Goal: Obtain resource: Download file/media

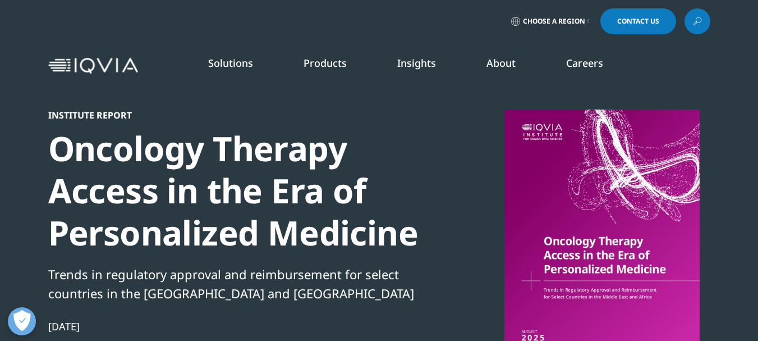
click at [587, 25] on link "Choose a Region" at bounding box center [550, 21] width 83 height 26
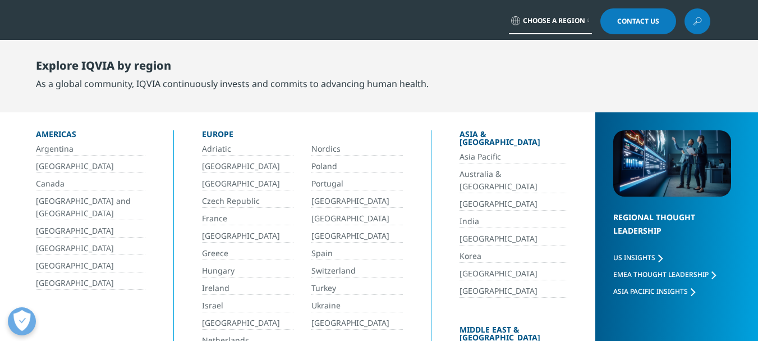
click at [80, 203] on link "[GEOGRAPHIC_DATA] and [GEOGRAPHIC_DATA]" at bounding box center [90, 207] width 109 height 25
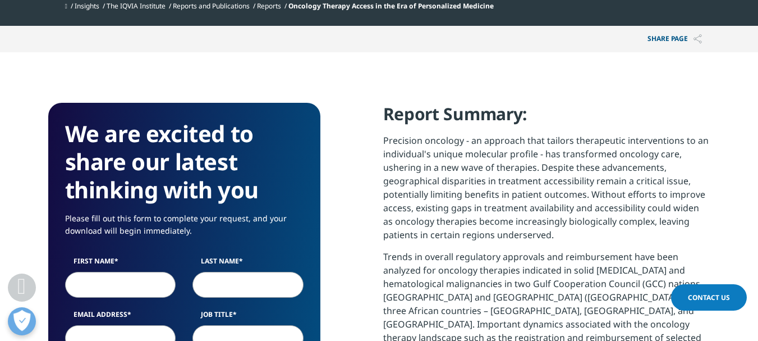
scroll to position [561, 0]
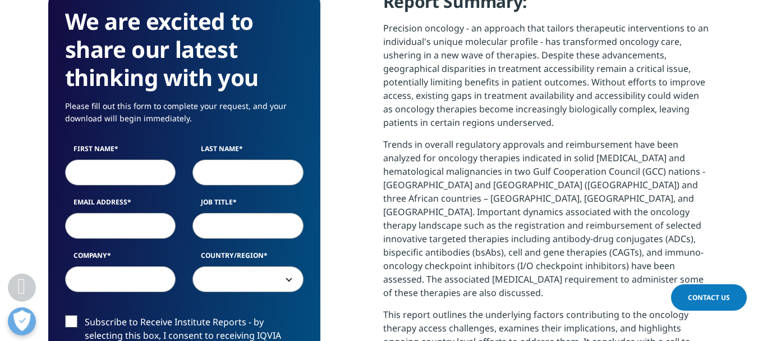
click at [120, 173] on input "First Name" at bounding box center [120, 172] width 111 height 26
type input "Juan"
type input "Díaz"
type input "jdiaztabar@gmail.com"
type input "Unapec"
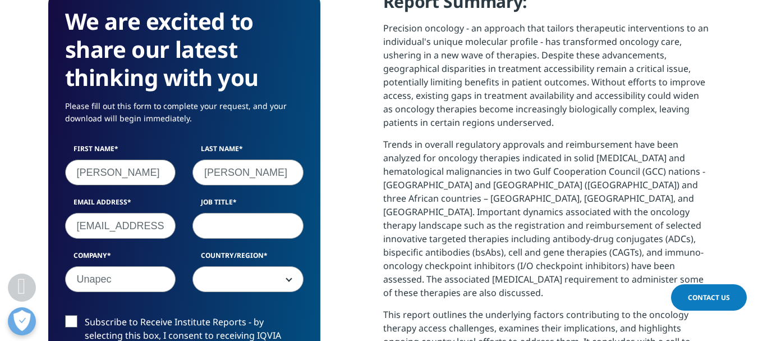
select select "Dominican Republic"
click at [228, 227] on input "Job Title" at bounding box center [248, 226] width 111 height 26
type input "Director"
click at [126, 286] on input "Unapec" at bounding box center [120, 279] width 111 height 26
type input "U"
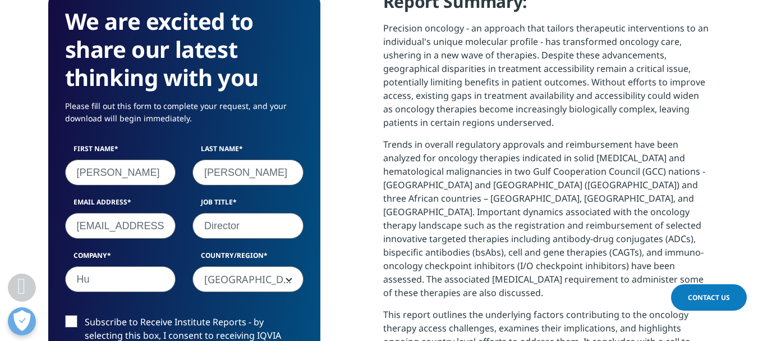
scroll to position [620, 272]
type input "Human PCG"
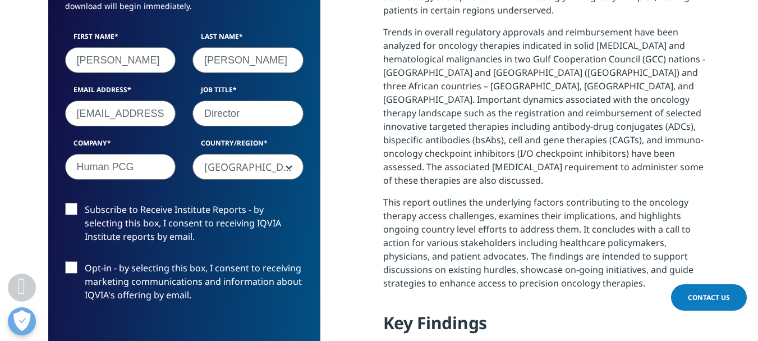
click at [73, 208] on label "Subscribe to Receive Institute Reports - by selecting this box, I consent to re…" at bounding box center [184, 226] width 239 height 47
click at [85, 203] on input "Subscribe to Receive Institute Reports - by selecting this box, I consent to re…" at bounding box center [85, 203] width 0 height 0
click at [72, 263] on label "Opt-in - by selecting this box, I consent to receiving marketing communications…" at bounding box center [184, 284] width 239 height 47
click at [85, 261] on input "Opt-in - by selecting this box, I consent to receiving marketing communications…" at bounding box center [85, 261] width 0 height 0
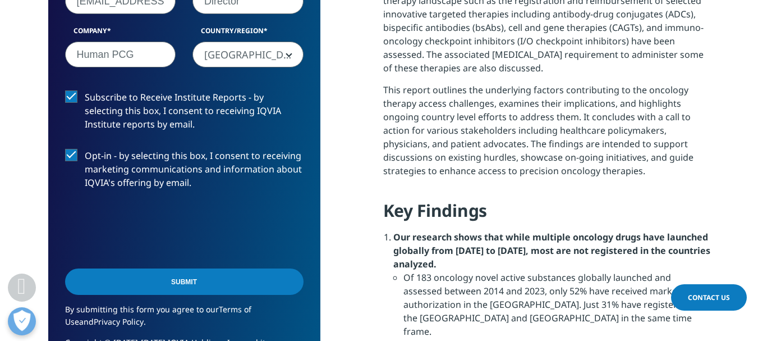
scroll to position [842, 0]
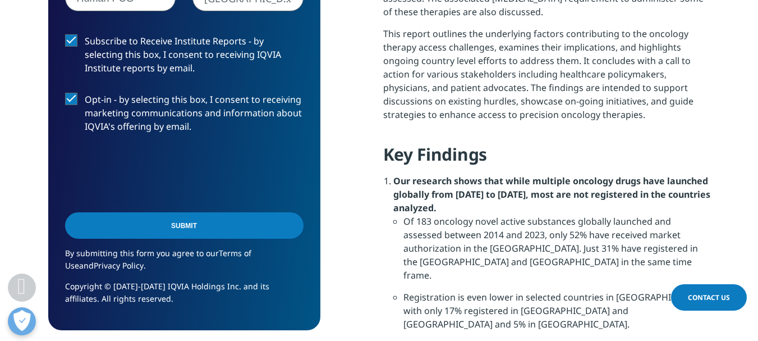
click at [179, 223] on input "Submit" at bounding box center [184, 225] width 239 height 26
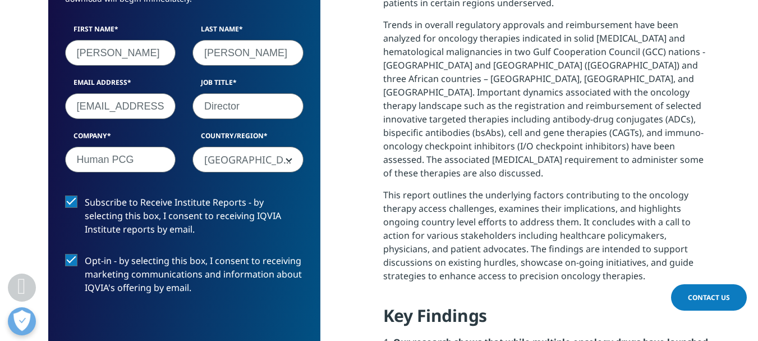
scroll to position [83, 272]
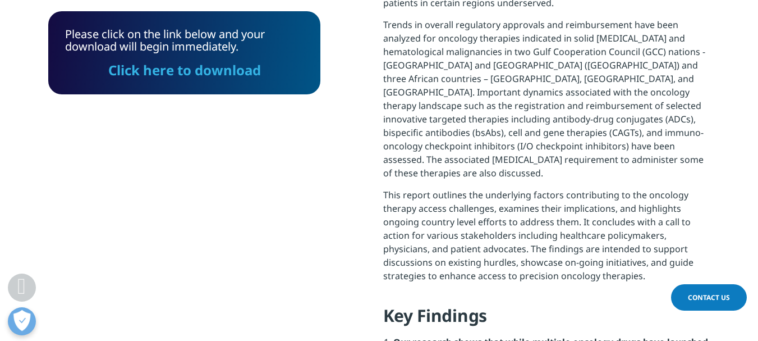
click at [185, 70] on link "Click here to download" at bounding box center [184, 70] width 153 height 19
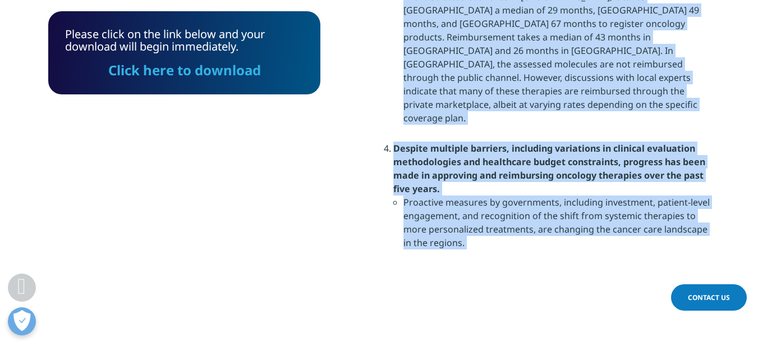
scroll to position [1495, 0]
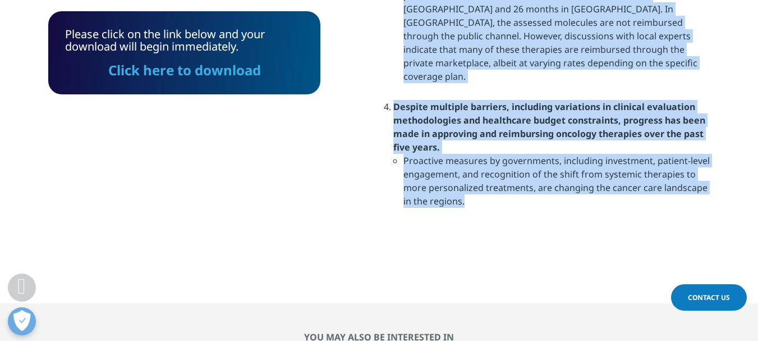
drag, startPoint x: 382, startPoint y: 160, endPoint x: 481, endPoint y: 110, distance: 111.2
copy div "Report Summary: Precision oncology - an approach that tailors therapeutic inter…"
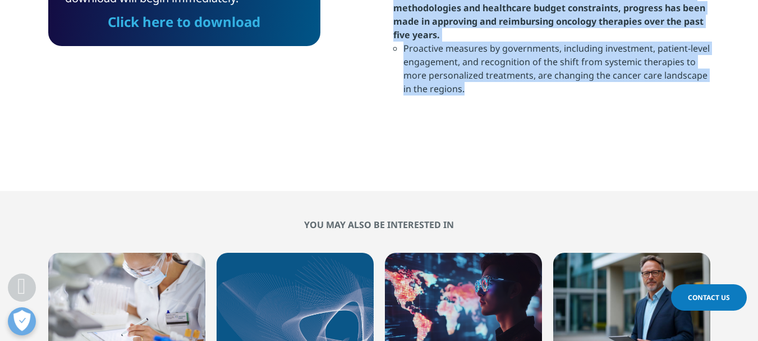
scroll to position [1720, 0]
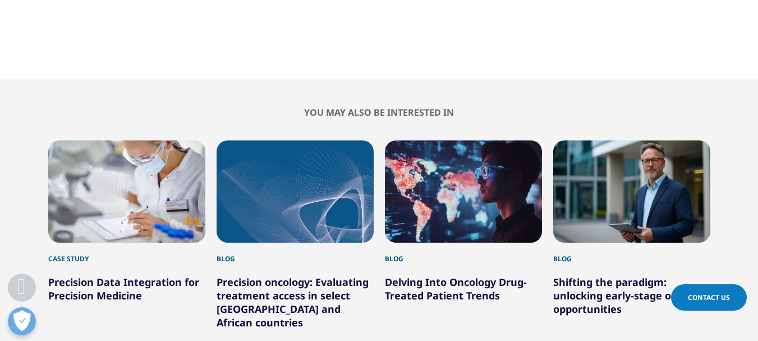
click at [93, 275] on link "Precision Data Integration for Precision Medicine" at bounding box center [123, 288] width 151 height 27
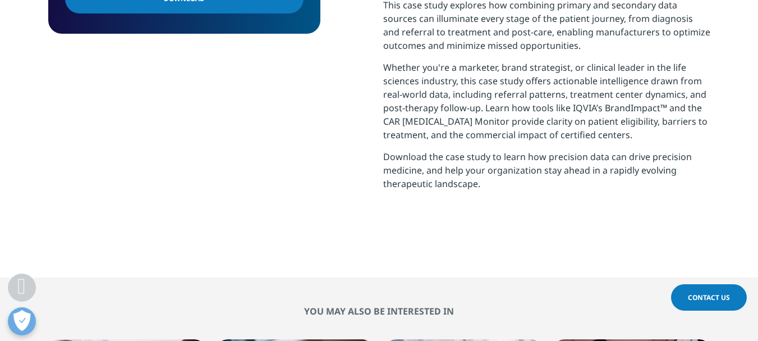
scroll to position [505, 0]
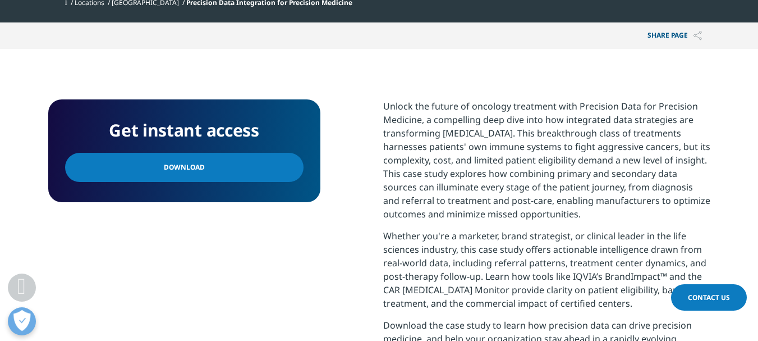
click at [185, 168] on span "Download" at bounding box center [184, 167] width 41 height 12
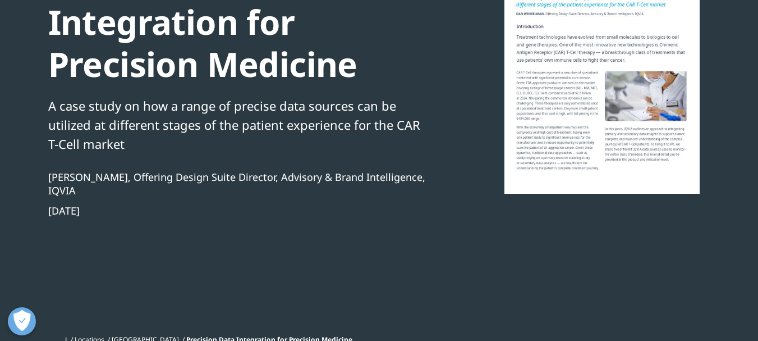
scroll to position [56, 0]
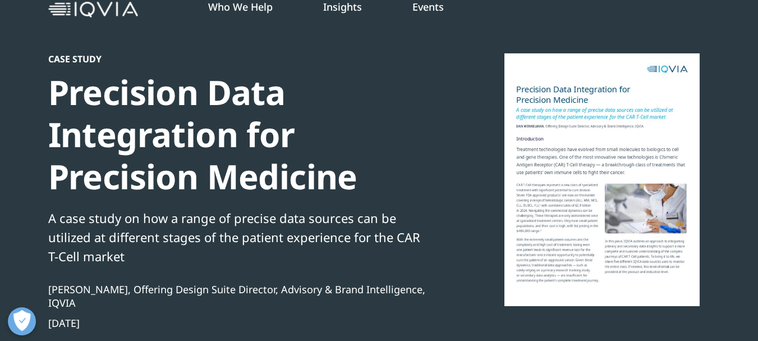
drag, startPoint x: 48, startPoint y: 59, endPoint x: 173, endPoint y: 319, distance: 288.9
click at [173, 319] on div "Case Study Precision Data Integration for Precision Medicine A case study on ho…" at bounding box center [240, 247] width 385 height 388
copy div "Case Study Precision Data Integration for Precision Medicine A case study on ho…"
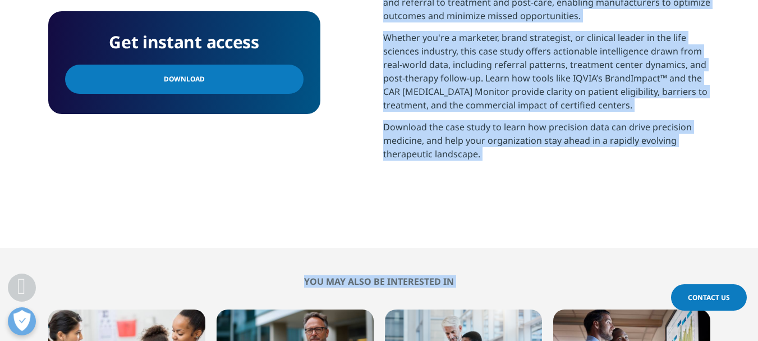
scroll to position [810, 0]
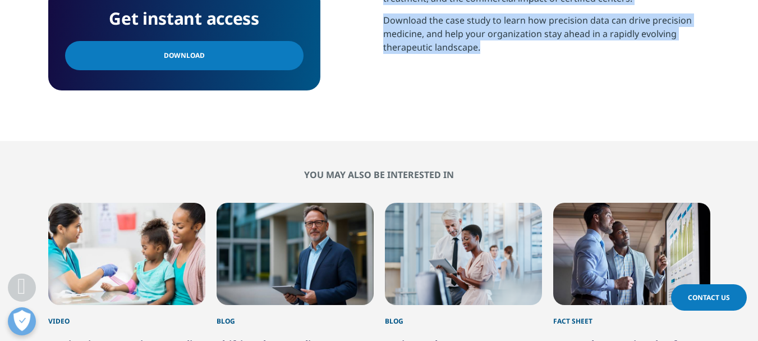
drag, startPoint x: 383, startPoint y: 162, endPoint x: 534, endPoint y: 68, distance: 177.7
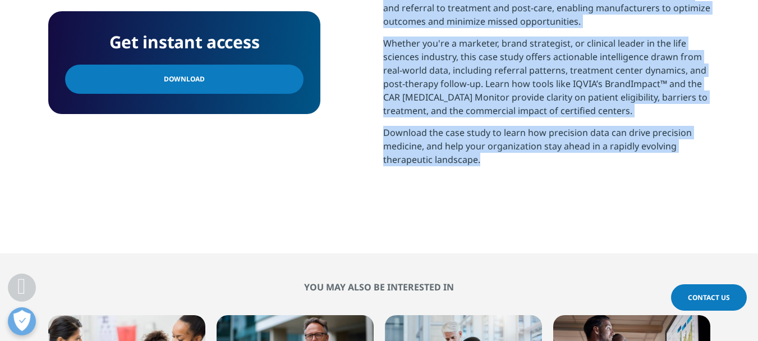
copy div "Unlock the future of oncology treatment with Precision Data for Precision Medic…"
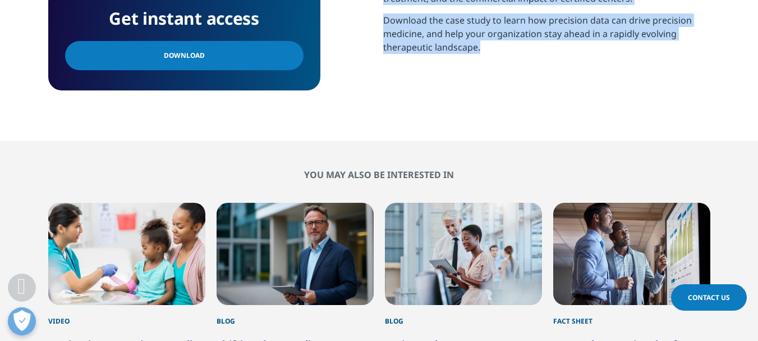
scroll to position [978, 0]
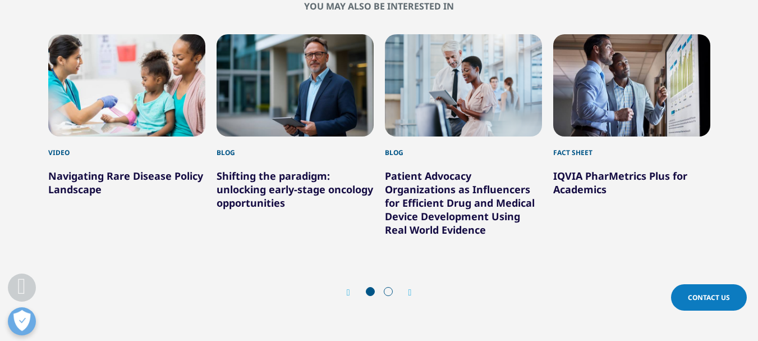
click at [393, 290] on div at bounding box center [379, 292] width 36 height 11
click at [389, 290] on span at bounding box center [388, 291] width 9 height 9
click at [410, 288] on icon "Next slide" at bounding box center [410, 292] width 3 height 9
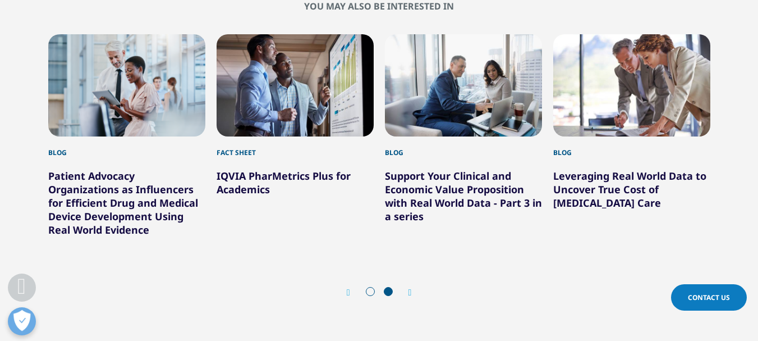
click at [349, 292] on icon "Previous slide" at bounding box center [348, 292] width 3 height 9
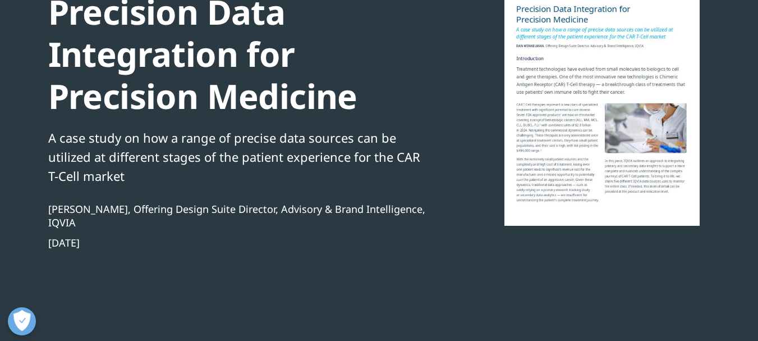
scroll to position [0, 0]
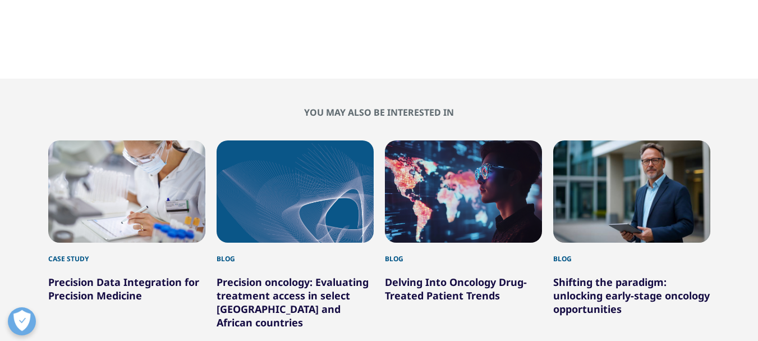
click at [303, 275] on link "Precision oncology: Evaluating treatment access in select Middle East and Afric…" at bounding box center [293, 302] width 152 height 54
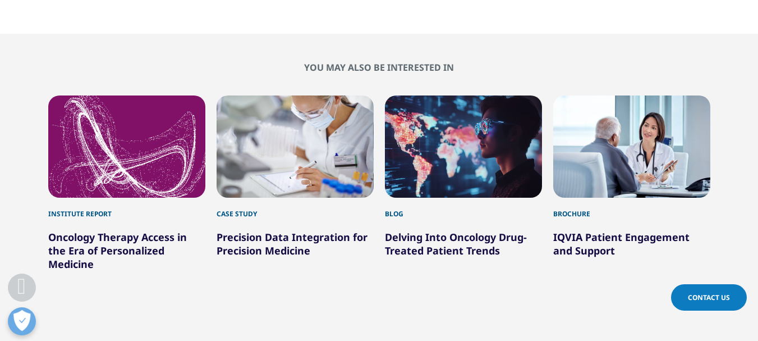
scroll to position [1628, 0]
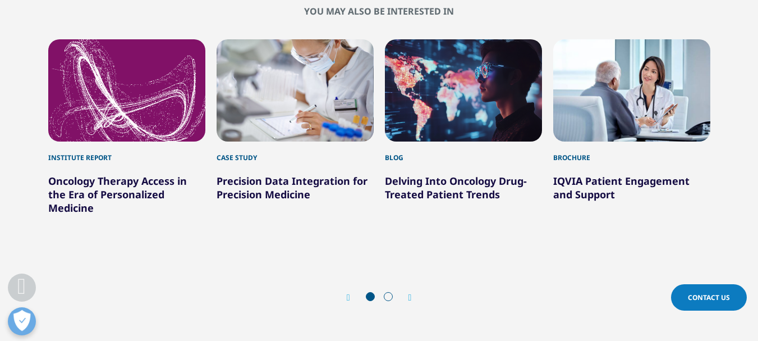
click at [409, 293] on icon "Next slide" at bounding box center [410, 297] width 3 height 9
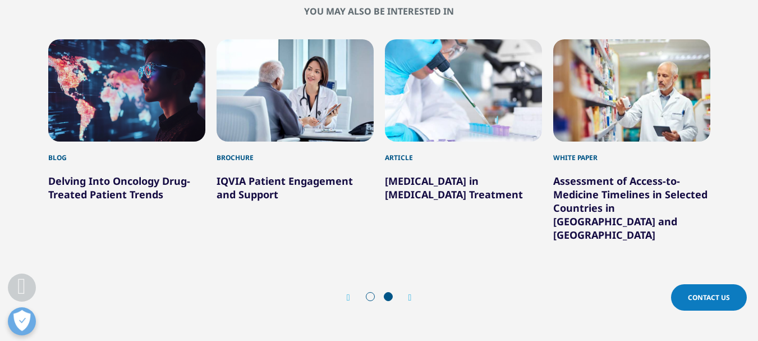
scroll to position [1515, 0]
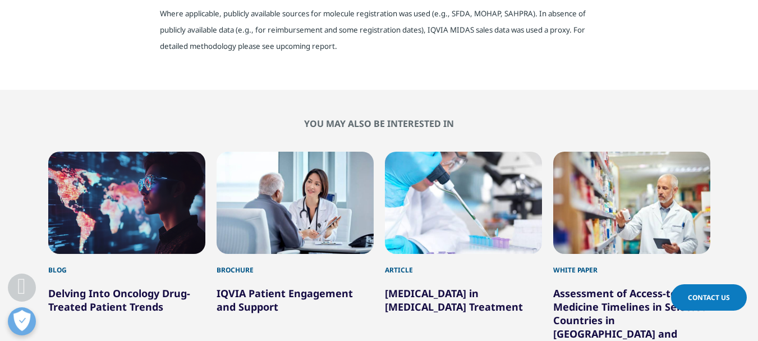
click at [450, 286] on link "[MEDICAL_DATA] in [MEDICAL_DATA] Treatment" at bounding box center [454, 299] width 138 height 27
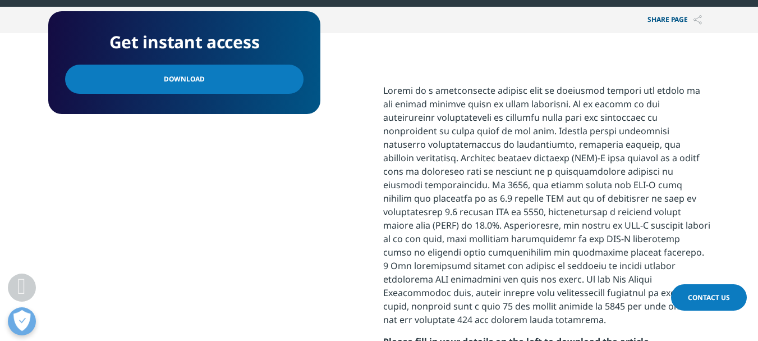
scroll to position [617, 0]
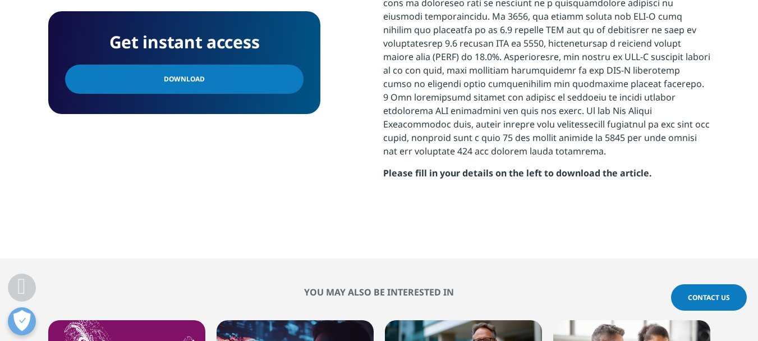
click at [195, 80] on span "Download" at bounding box center [184, 79] width 41 height 12
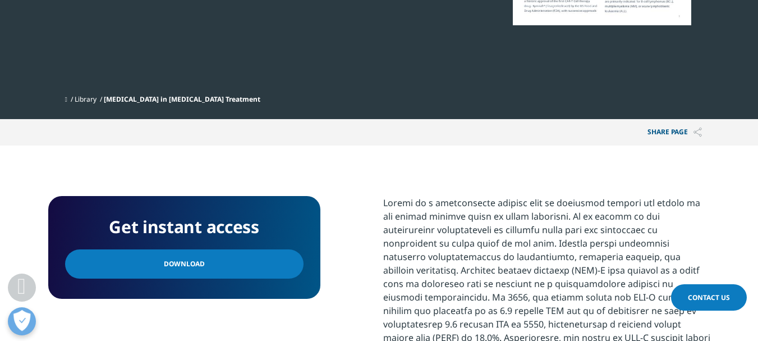
scroll to position [449, 0]
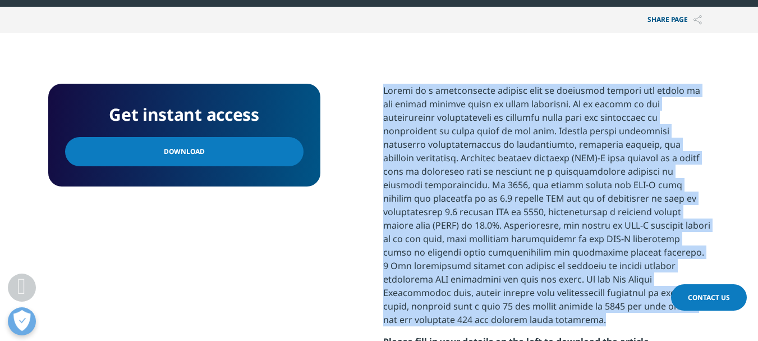
drag, startPoint x: 384, startPoint y: 49, endPoint x: 521, endPoint y: 169, distance: 182.6
click at [570, 259] on p at bounding box center [546, 209] width 327 height 251
copy p "Cancer is a multifaceted illness that is expanding rapidly and stands as the se…"
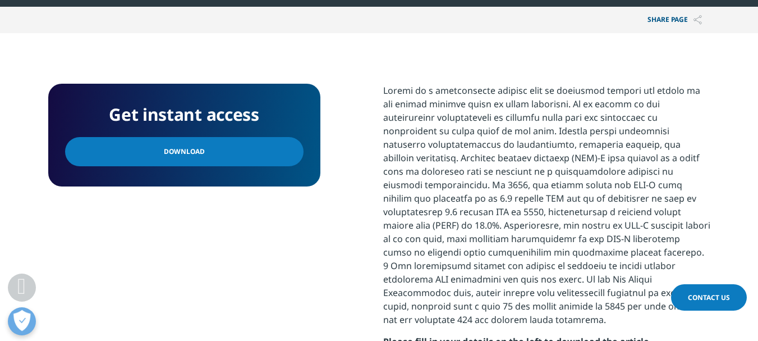
click at [278, 248] on div "Get instant access Download" at bounding box center [184, 230] width 272 height 292
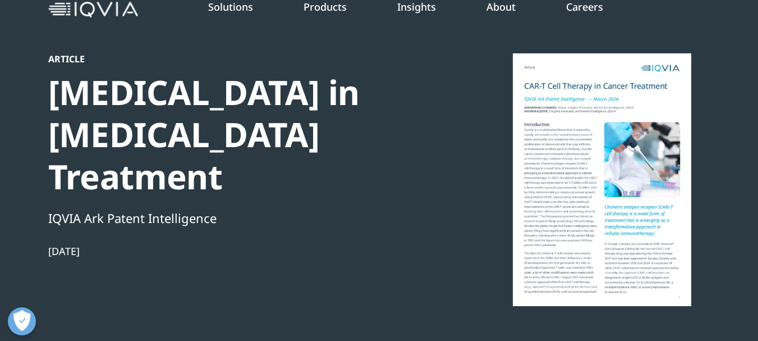
scroll to position [0, 0]
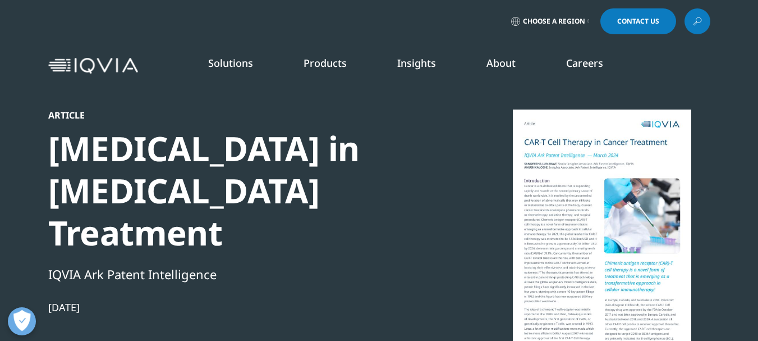
drag, startPoint x: 46, startPoint y: 113, endPoint x: 136, endPoint y: 211, distance: 133.5
click at [143, 269] on section "Article CAR-T Cell Therapy in Cancer Treatment IQVIA Ark Patent Intelligence Ma…" at bounding box center [379, 228] width 758 height 456
copy div "Article CAR-T Cell Therapy in Cancer Treatment IQVIA Ark Patent Intelligence Ma…"
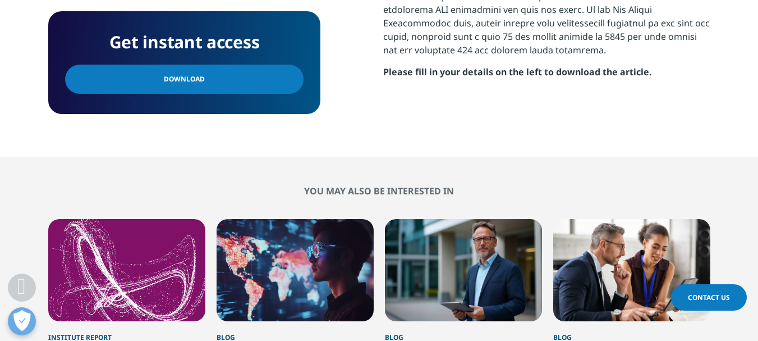
scroll to position [555, 0]
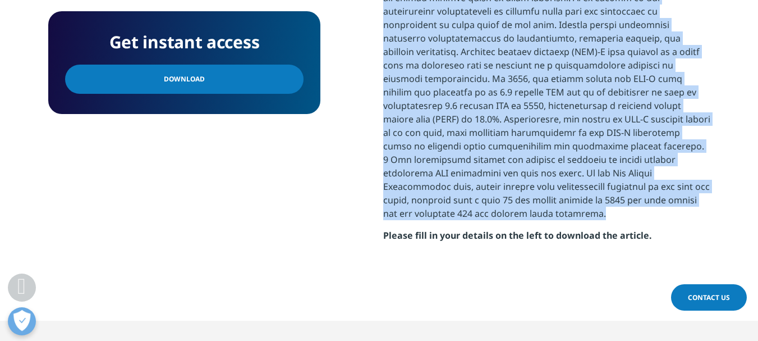
drag, startPoint x: 383, startPoint y: 103, endPoint x: 704, endPoint y: 163, distance: 327.2
click at [704, 163] on p at bounding box center [546, 103] width 327 height 251
copy p "Cancer is a multifaceted illness that is expanding rapidly and stands as the se…"
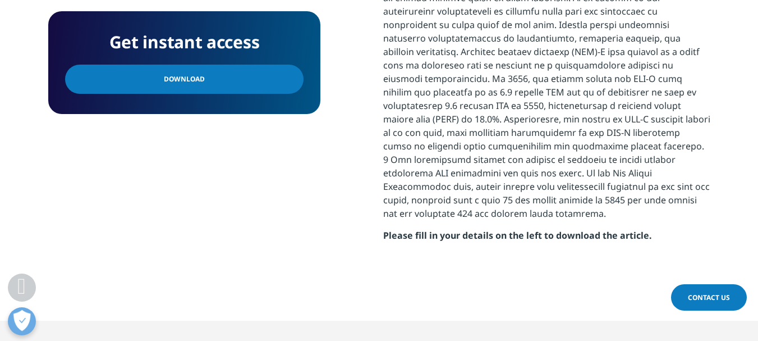
click at [306, 199] on div "Get instant access Download" at bounding box center [184, 124] width 272 height 292
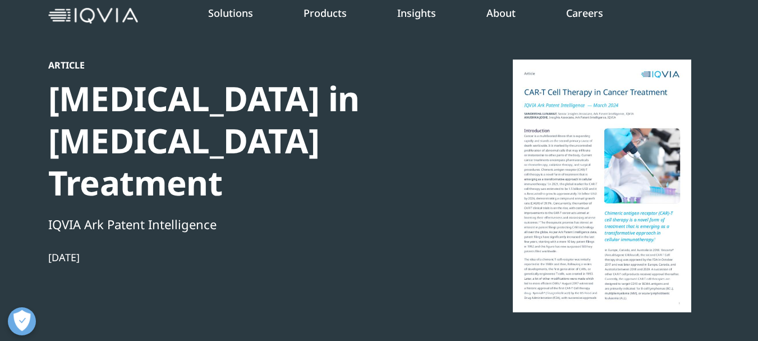
scroll to position [0, 0]
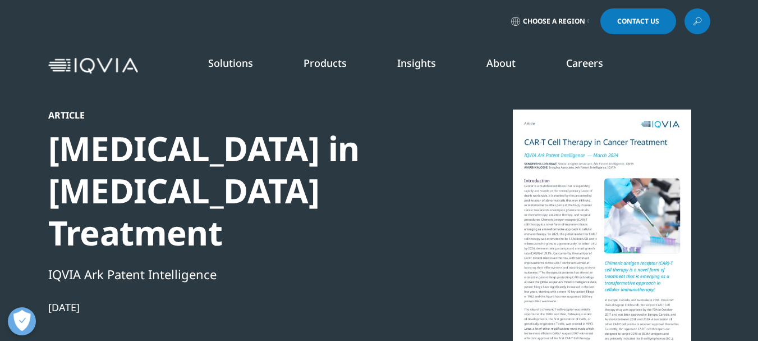
click at [361, 265] on link "READ MORE" at bounding box center [402, 267] width 110 height 10
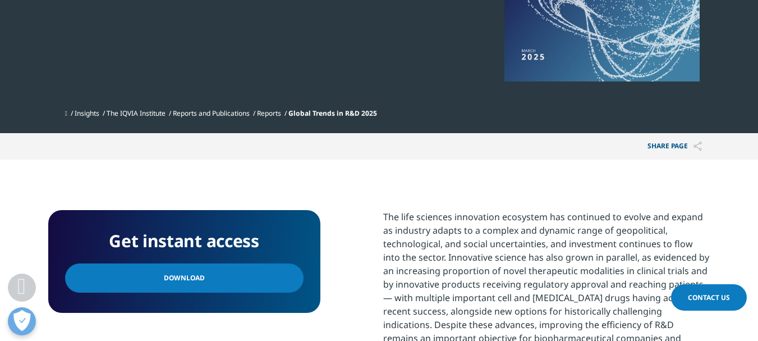
scroll to position [337, 0]
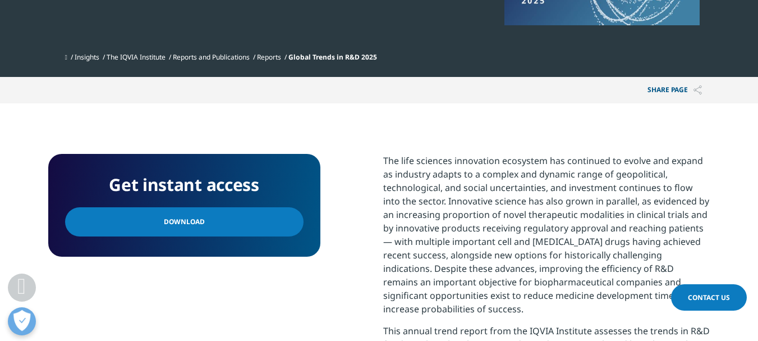
click at [197, 222] on span "Download" at bounding box center [184, 222] width 41 height 12
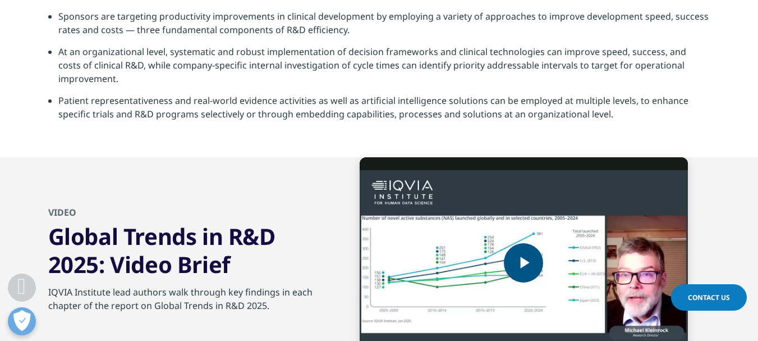
scroll to position [3816, 0]
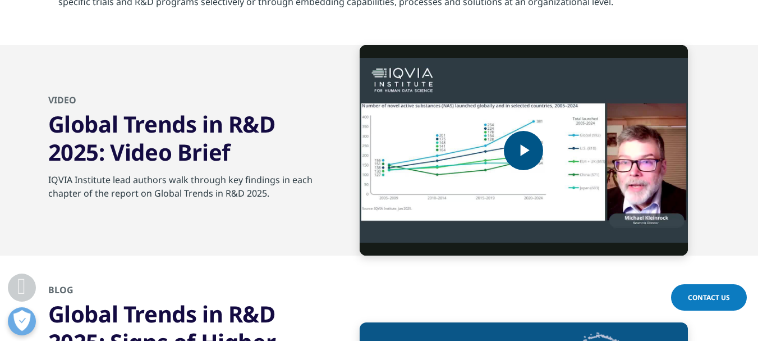
click at [524, 150] on span "Video Player" at bounding box center [524, 150] width 0 height 0
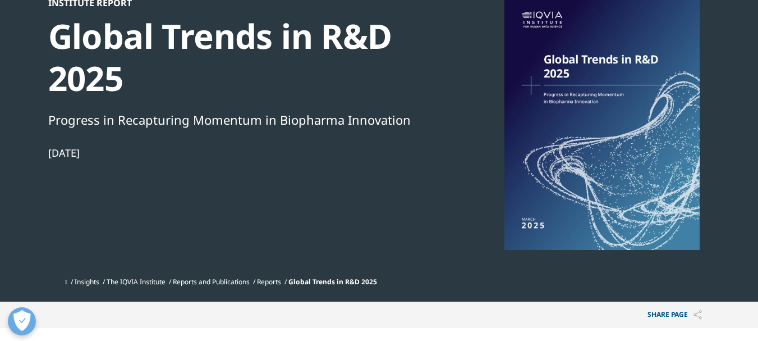
scroll to position [0, 0]
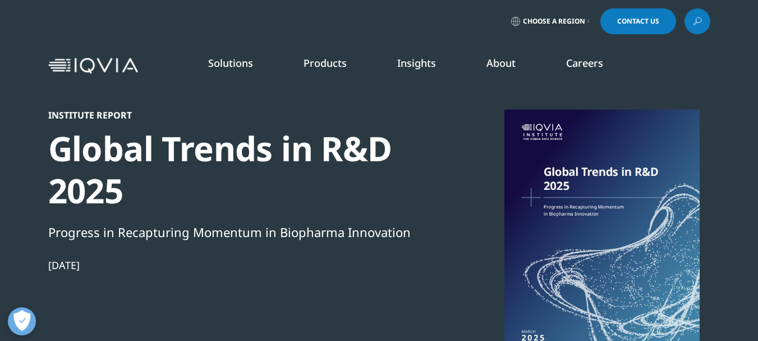
drag, startPoint x: 43, startPoint y: 114, endPoint x: 155, endPoint y: 243, distance: 171.4
click at [161, 282] on section "Institute Report Global Trends in R&D 2025 Progress in Recapturing Momentum in …" at bounding box center [379, 207] width 758 height 414
copy div "Institute Report Global Trends in R&D 2025 Progress in Recapturing Momentum in …"
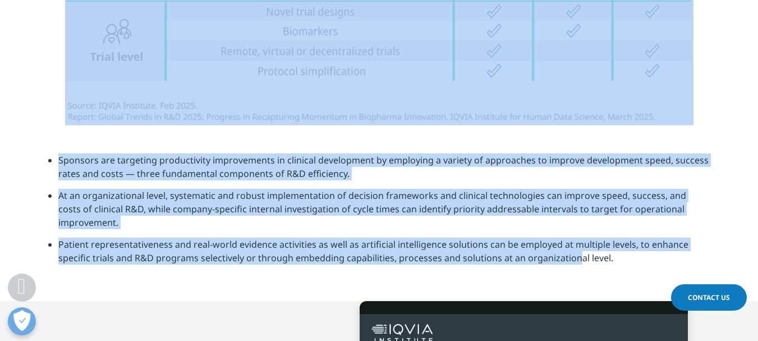
scroll to position [3617, 0]
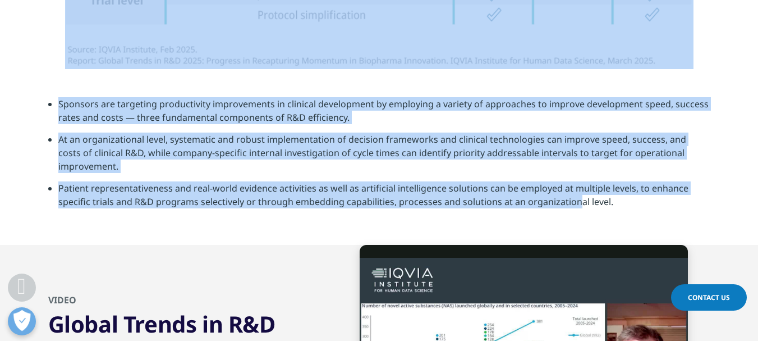
drag, startPoint x: 381, startPoint y: 102, endPoint x: 622, endPoint y: 208, distance: 264.1
copy div "Lor ipsu dolorsit ametconsec adipiscin eli seddoeius te incidi utl etdolo ma al…"
click at [331, 236] on section "Sponsors are targeting productivity improvements in clinical development by emp…" at bounding box center [379, 157] width 758 height 176
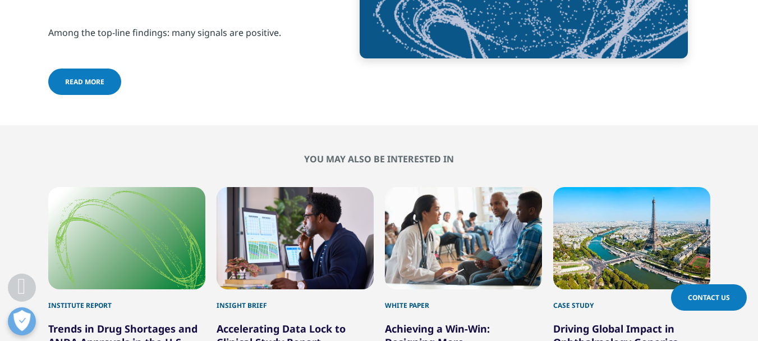
scroll to position [4346, 0]
